Goal: Task Accomplishment & Management: Use online tool/utility

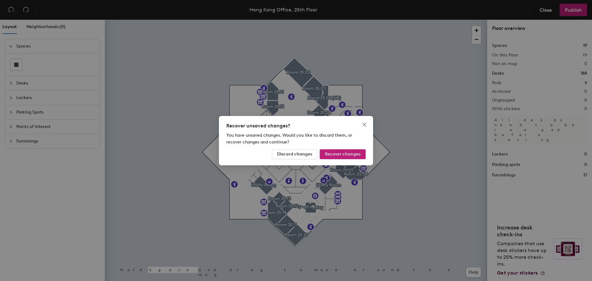
click at [476, 29] on div "Recover unsaved changes? You have unsaved changes. Would you like to discard th…" at bounding box center [296, 140] width 592 height 281
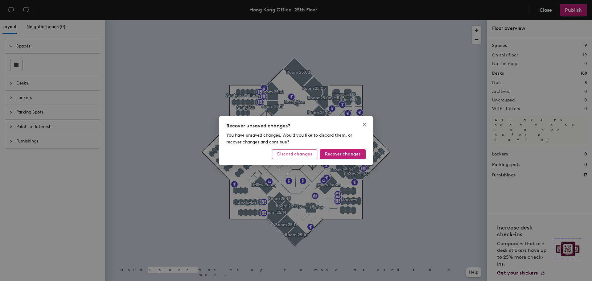
click at [296, 152] on span "Discard changes" at bounding box center [294, 153] width 35 height 5
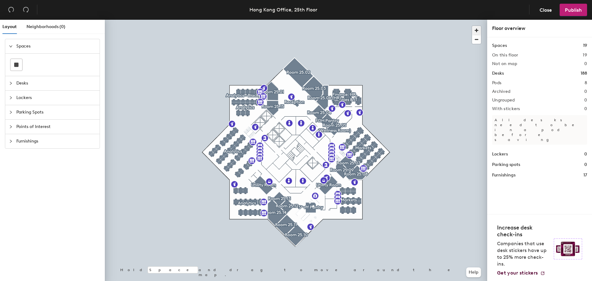
click at [479, 29] on span "button" at bounding box center [476, 30] width 9 height 9
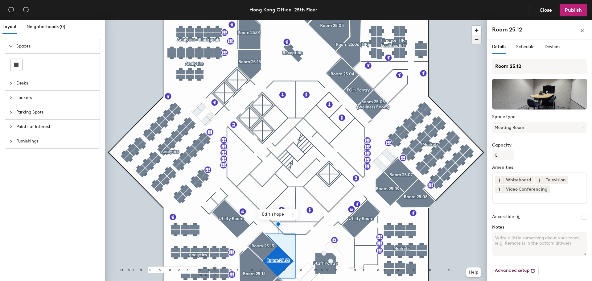
click at [475, 40] on span "button" at bounding box center [476, 39] width 9 height 9
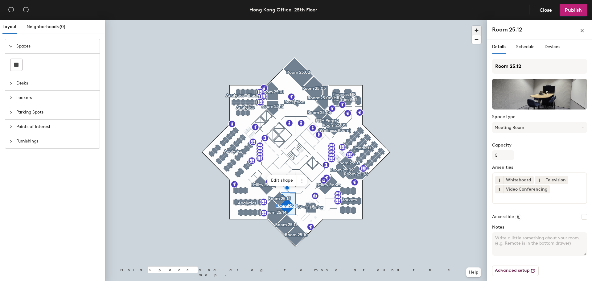
click at [476, 30] on span "button" at bounding box center [476, 30] width 9 height 9
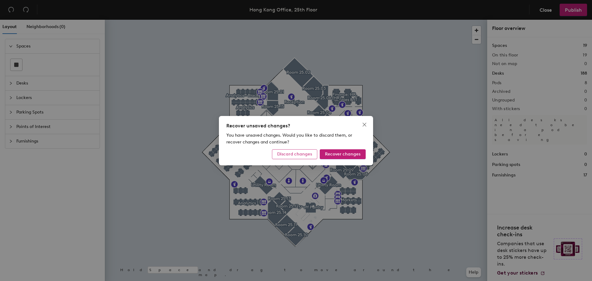
click at [308, 154] on span "Discard changes" at bounding box center [294, 153] width 35 height 5
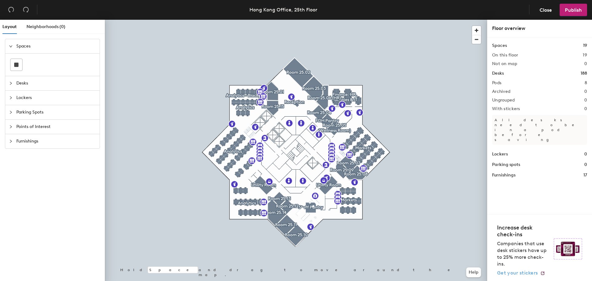
click at [541, 271] on icon at bounding box center [542, 273] width 5 height 5
click at [540, 273] on icon at bounding box center [542, 273] width 5 height 5
